Goal: Task Accomplishment & Management: Manage account settings

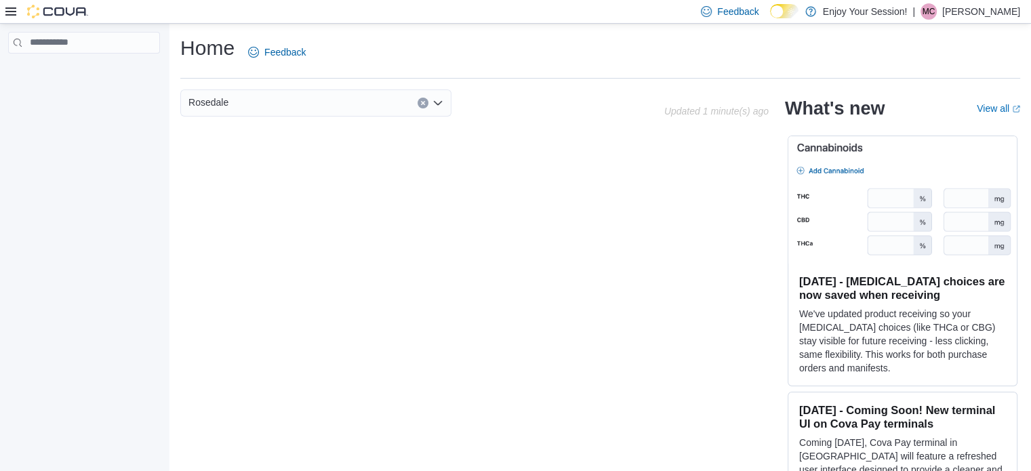
click at [982, 7] on p "[PERSON_NAME]" at bounding box center [981, 11] width 78 height 16
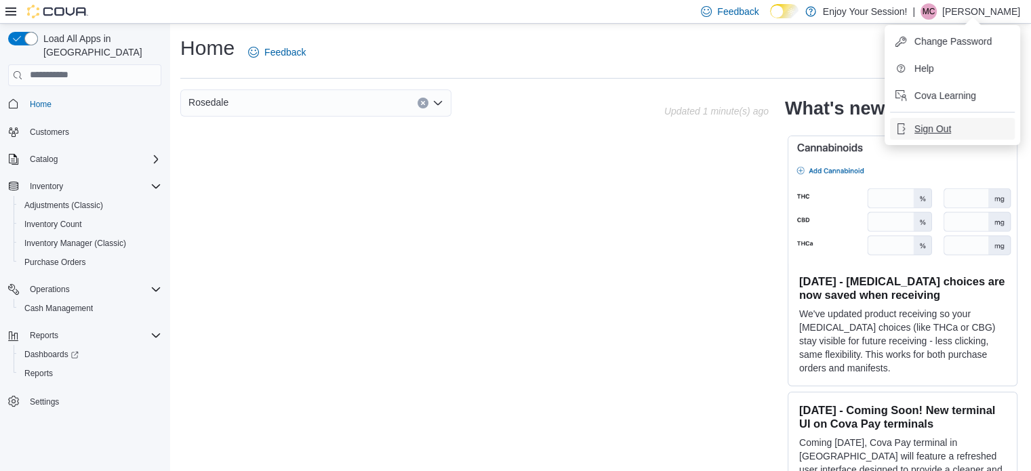
click at [949, 126] on span "Sign Out" at bounding box center [933, 129] width 37 height 14
